Goal: Book appointment/travel/reservation

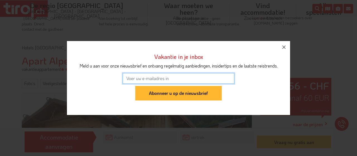
drag, startPoint x: 207, startPoint y: 79, endPoint x: 202, endPoint y: 103, distance: 24.2
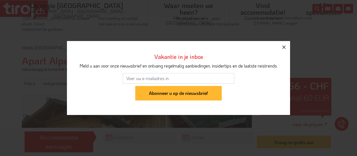
click at [284, 44] on icon "button" at bounding box center [283, 47] width 7 height 7
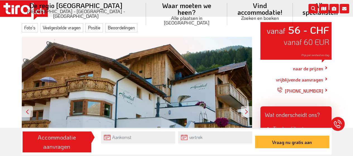
drag, startPoint x: 343, startPoint y: 69, endPoint x: 342, endPoint y: 74, distance: 5.4
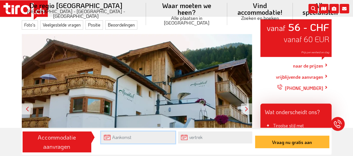
click at [137, 135] on input "text" at bounding box center [138, 137] width 74 height 12
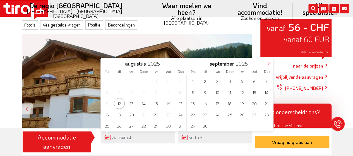
click at [265, 64] on span at bounding box center [267, 62] width 9 height 9
click at [255, 112] on font "27" at bounding box center [254, 114] width 4 height 5
type input "[DATE]"
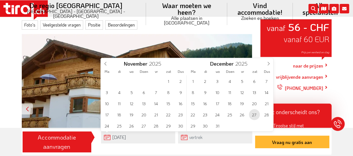
type input "2026"
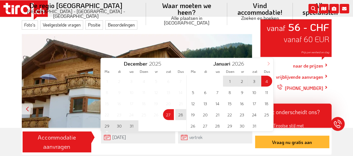
click at [268, 61] on span at bounding box center [267, 62] width 9 height 9
type input "2026"
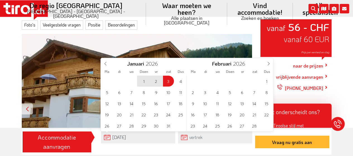
click at [166, 83] on span "3" at bounding box center [168, 81] width 11 height 11
type input "[DATE]"
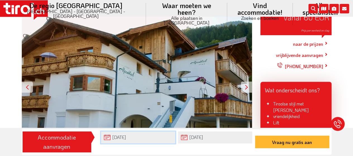
scroll to position [67, 0]
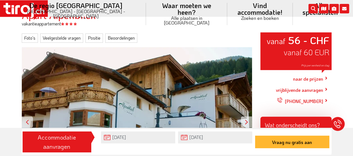
click at [312, 76] on font "naar de prijzen" at bounding box center [308, 79] width 30 height 6
